Goal: Task Accomplishment & Management: Manage account settings

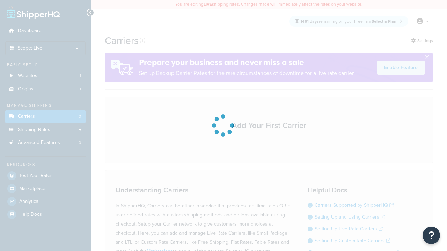
scroll to position [61, 0]
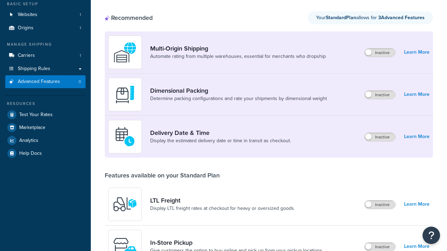
scroll to position [304, 0]
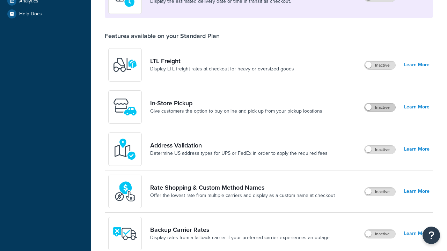
click at [380, 103] on label "Inactive" at bounding box center [379, 107] width 31 height 8
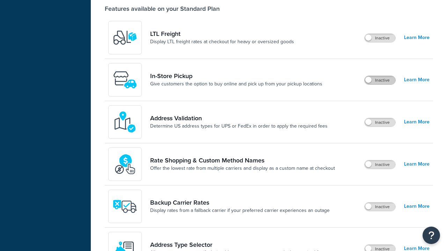
scroll to position [0, 0]
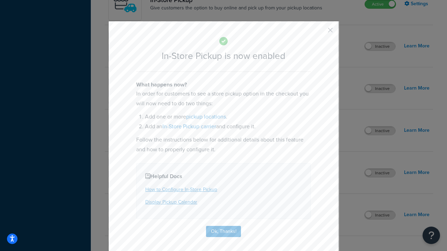
click at [320, 32] on button "button" at bounding box center [320, 33] width 2 height 2
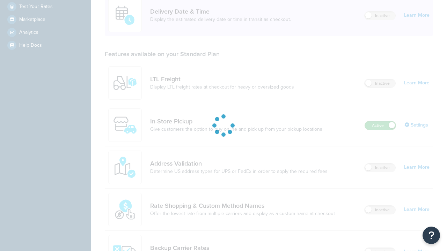
click at [380, 121] on label "Active" at bounding box center [380, 125] width 31 height 8
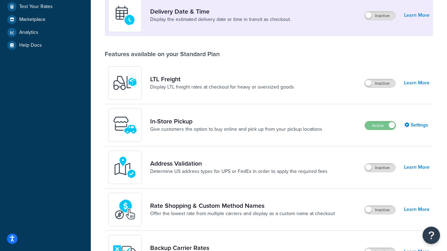
scroll to position [304, 0]
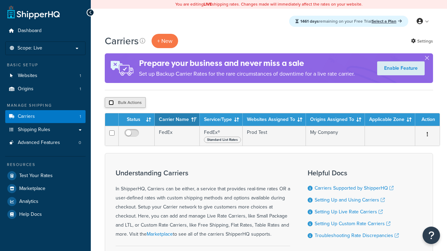
click at [111, 103] on input "checkbox" at bounding box center [111, 102] width 5 height 5
checkbox input "true"
click at [0, 0] on button "Delete" at bounding box center [0, 0] width 0 height 0
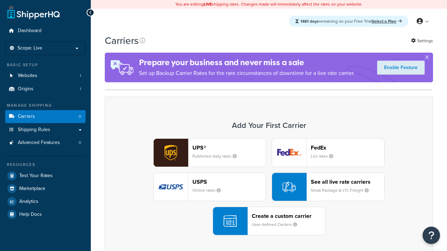
scroll to position [139, 0]
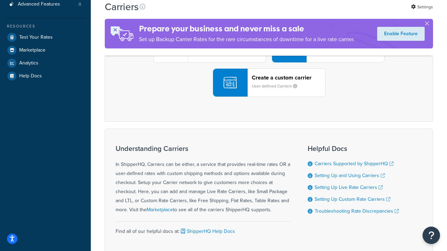
click at [269, 97] on div "UPS® Published daily rates FedEx List rates USPS Online rates See all live rate…" at bounding box center [269, 48] width 314 height 97
click at [269, 91] on div "Create a custom carrier User-defined Carriers" at bounding box center [288, 82] width 73 height 17
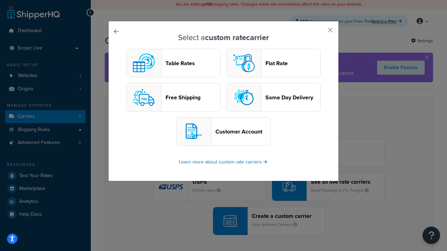
click at [174, 63] on header "Table Rates" at bounding box center [192, 63] width 55 height 7
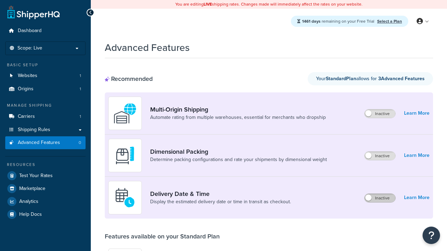
click at [380, 198] on label "Inactive" at bounding box center [379, 198] width 31 height 8
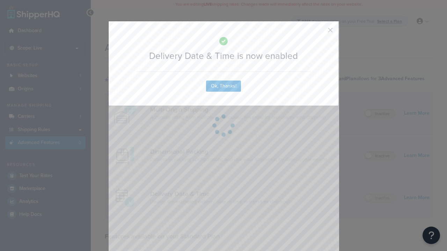
click at [320, 32] on button "button" at bounding box center [320, 33] width 2 height 2
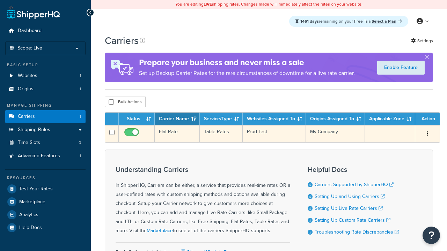
click at [177, 134] on td "Flat Rate" at bounding box center [177, 133] width 45 height 17
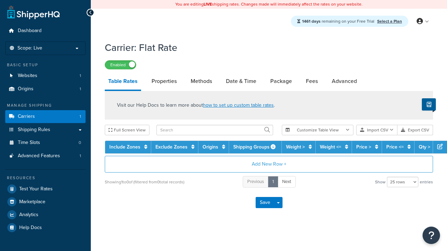
select select "25"
click at [241, 82] on link "Date & Time" at bounding box center [240, 81] width 37 height 17
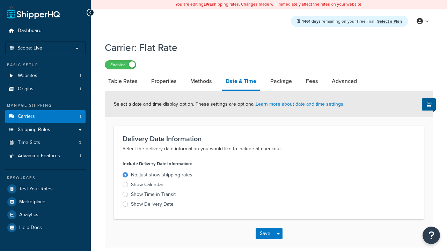
click at [147, 186] on div "Show Calendar" at bounding box center [147, 185] width 32 height 7
click at [0, 0] on input "Show Calendar" at bounding box center [0, 0] width 0 height 0
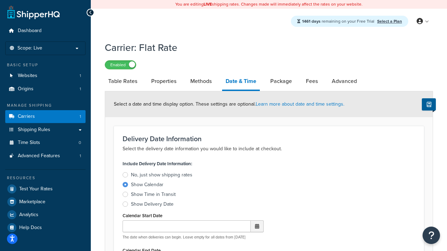
click at [147, 186] on div "Show Calendar" at bounding box center [147, 185] width 32 height 7
click at [0, 0] on input "Show Calendar" at bounding box center [0, 0] width 0 height 0
type input "[DATE]"
type input "07/29/2026"
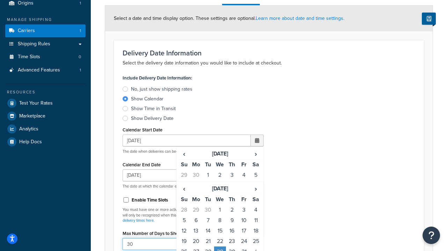
type input "30"
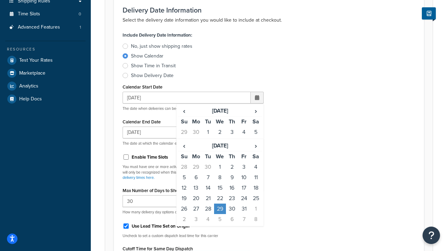
type input "11:00 AM"
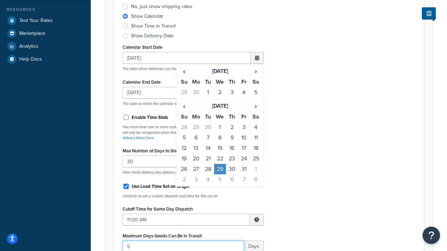
type input "5"
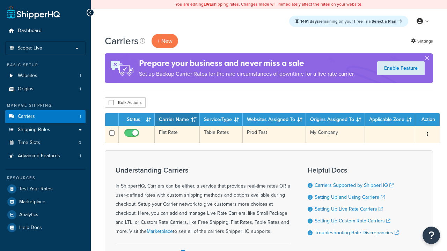
click at [177, 135] on td "Flat Rate" at bounding box center [177, 134] width 45 height 17
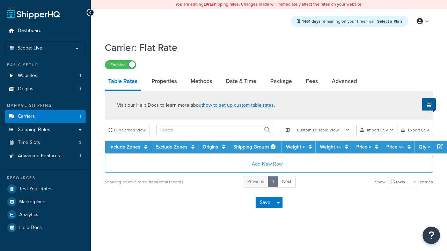
select select "25"
click at [241, 82] on link "Date & Time" at bounding box center [240, 81] width 37 height 17
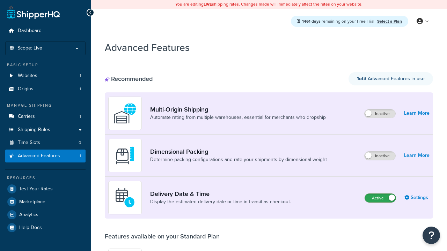
click at [380, 198] on label "Active" at bounding box center [380, 198] width 31 height 8
